Goal: Task Accomplishment & Management: Use online tool/utility

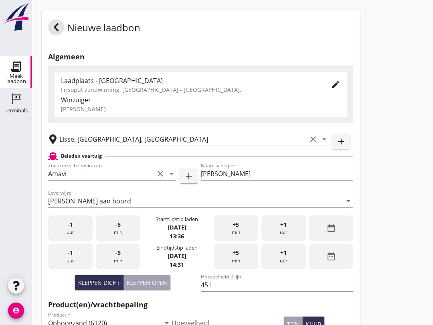
scroll to position [67, 0]
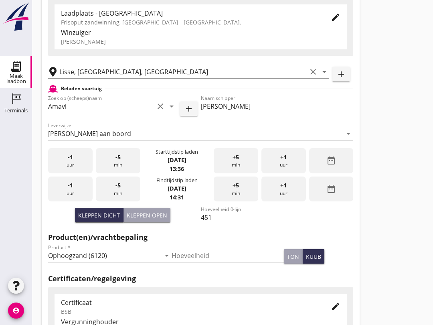
click at [134, 196] on div "-5 min" at bounding box center [118, 188] width 44 height 25
click at [131, 197] on div "-5 min" at bounding box center [118, 188] width 44 height 25
click at [117, 190] on span "-5" at bounding box center [117, 185] width 5 height 9
click at [144, 198] on div "Eindtijdstip laden [DATE] 14:20" at bounding box center [176, 188] width 67 height 25
click at [118, 190] on span "-5" at bounding box center [117, 185] width 5 height 9
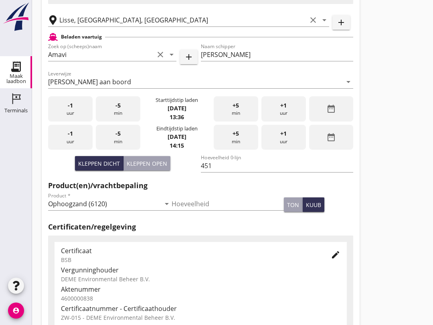
scroll to position [255, 0]
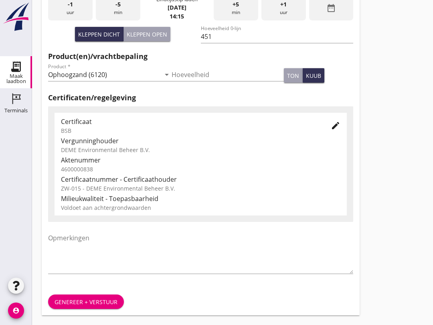
click at [103, 302] on div "Genereer + verstuur" at bounding box center [86, 301] width 63 height 8
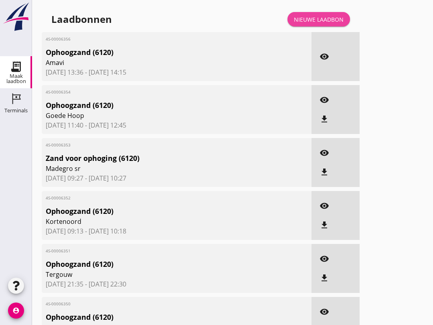
click at [329, 24] on div "Nieuwe laadbon" at bounding box center [319, 19] width 50 height 8
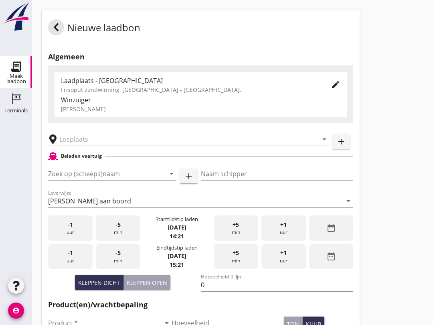
click at [95, 180] on input "Zoek op (scheeps)naam" at bounding box center [101, 173] width 106 height 13
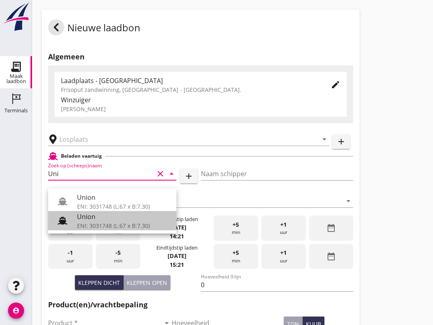
click at [95, 221] on div "Union" at bounding box center [123, 217] width 93 height 10
type input "Union"
type input "[PERSON_NAME]"
type input "480"
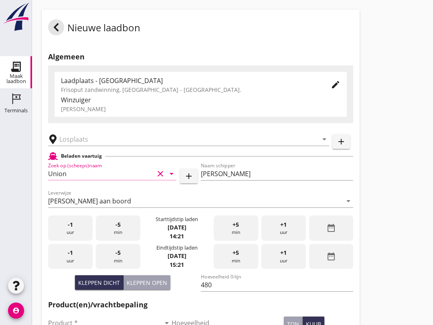
click at [113, 141] on input "text" at bounding box center [182, 139] width 247 height 13
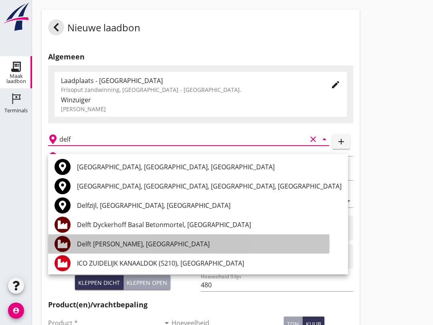
click at [152, 243] on div "Delft [PERSON_NAME], [GEOGRAPHIC_DATA]" at bounding box center [209, 244] width 265 height 10
type input "Delft [PERSON_NAME], [GEOGRAPHIC_DATA]"
